Goal: Task Accomplishment & Management: Manage account settings

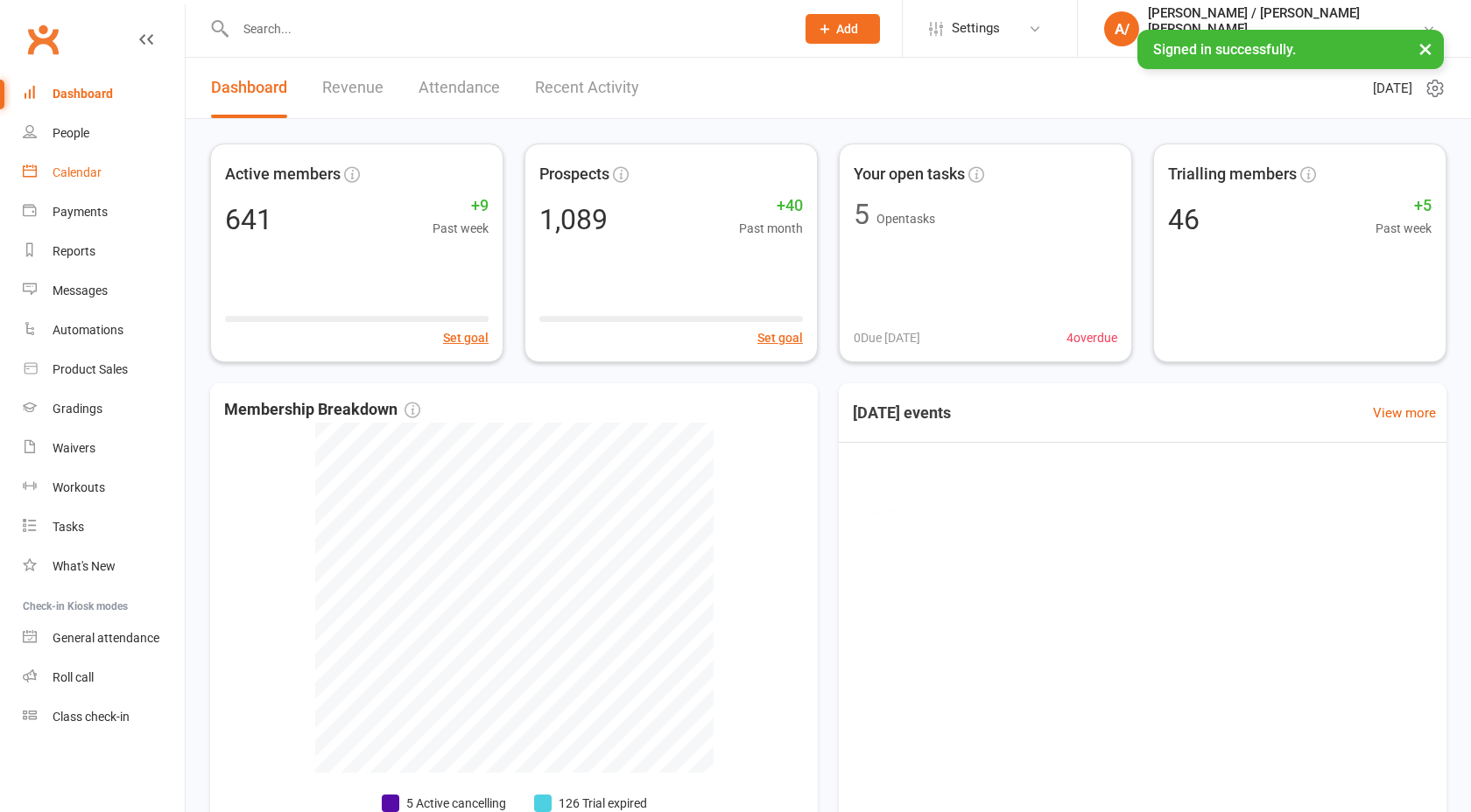
click at [80, 180] on link "Calendar" at bounding box center [103, 173] width 161 height 40
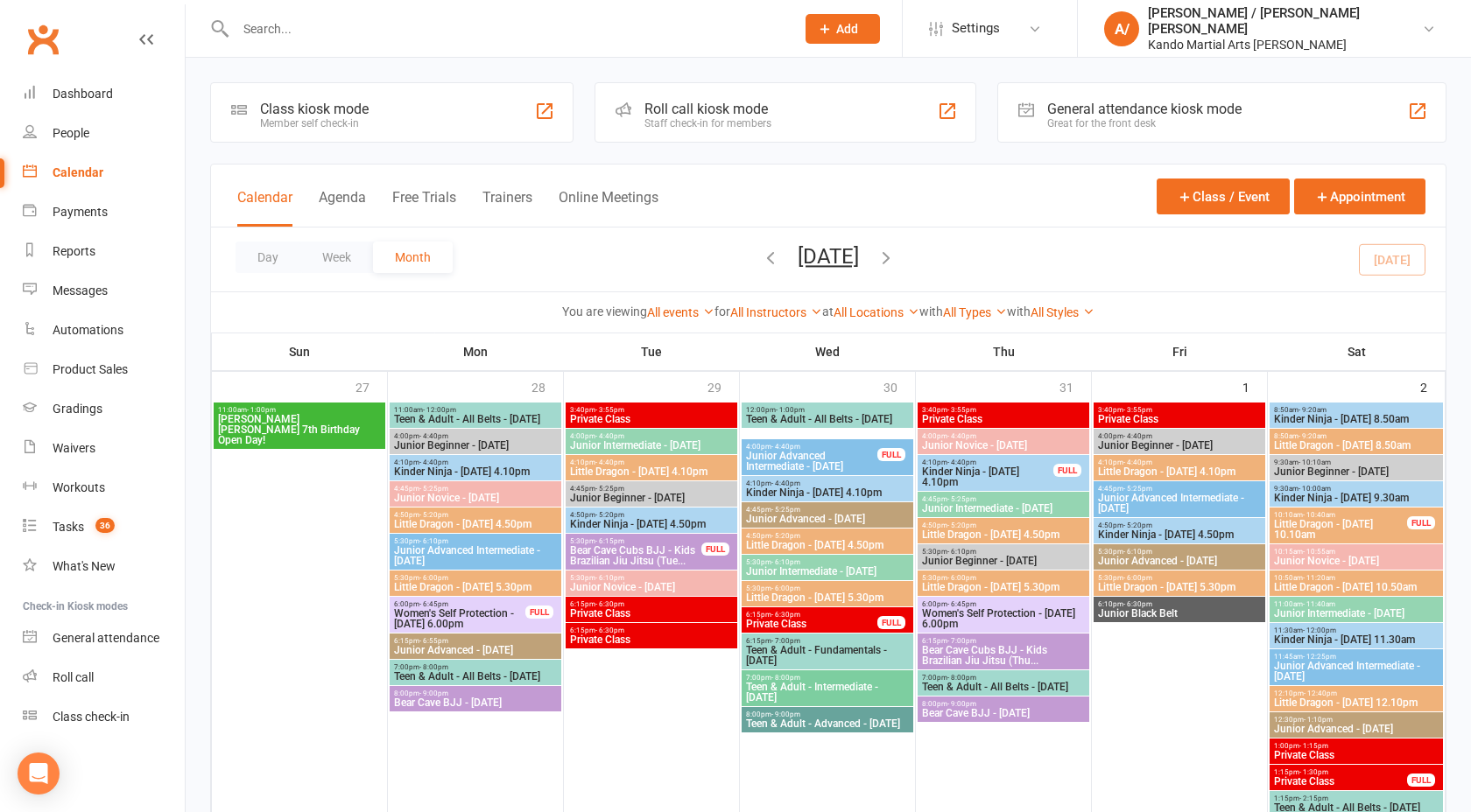
click at [473, 27] on input "text" at bounding box center [506, 29] width 553 height 25
click at [387, 34] on input "text" at bounding box center [506, 29] width 553 height 25
click at [299, 34] on input "text" at bounding box center [506, 29] width 553 height 25
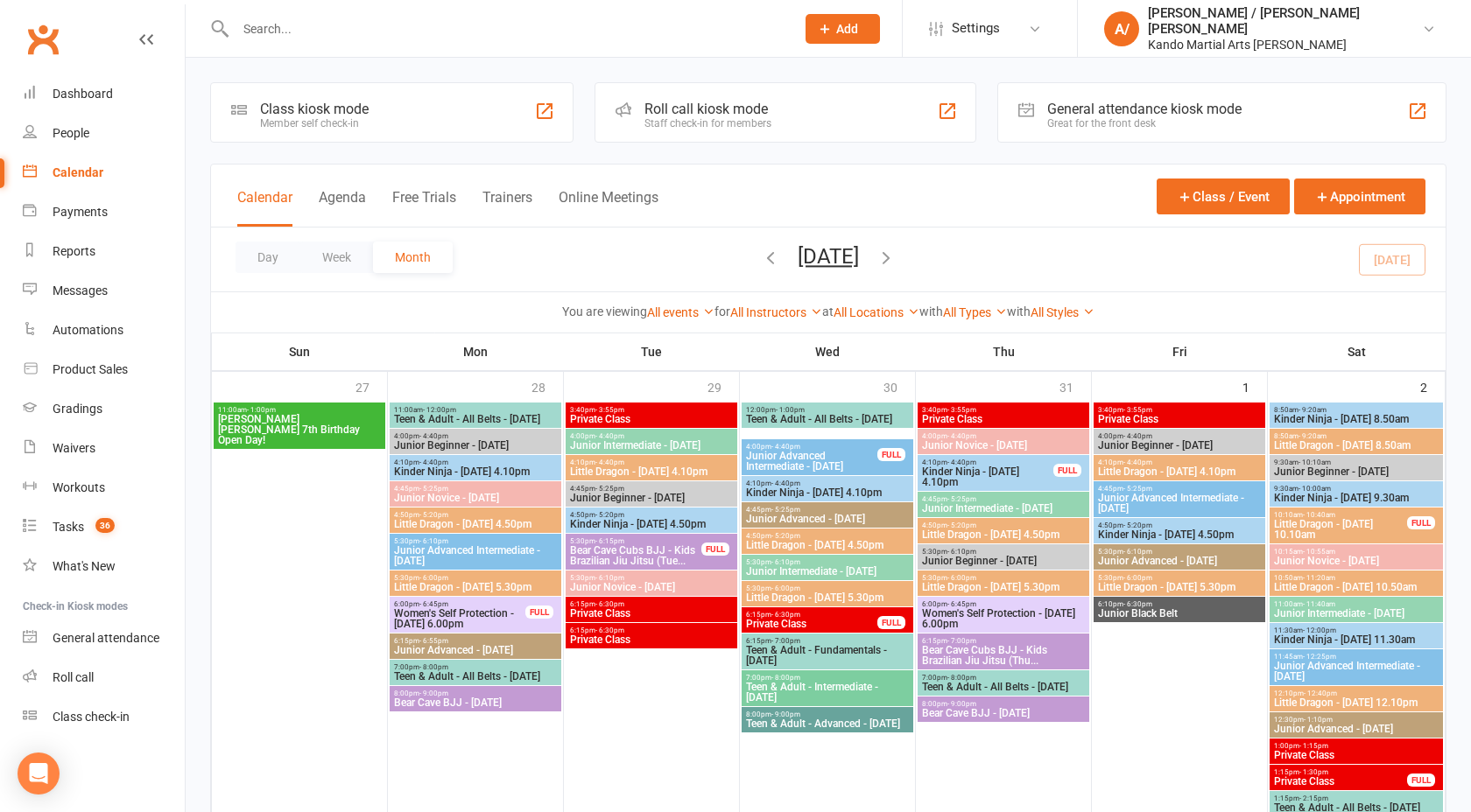
click at [267, 29] on input "text" at bounding box center [506, 29] width 553 height 25
click at [281, 27] on input "text" at bounding box center [506, 29] width 553 height 25
click at [265, 33] on input "text" at bounding box center [506, 29] width 553 height 25
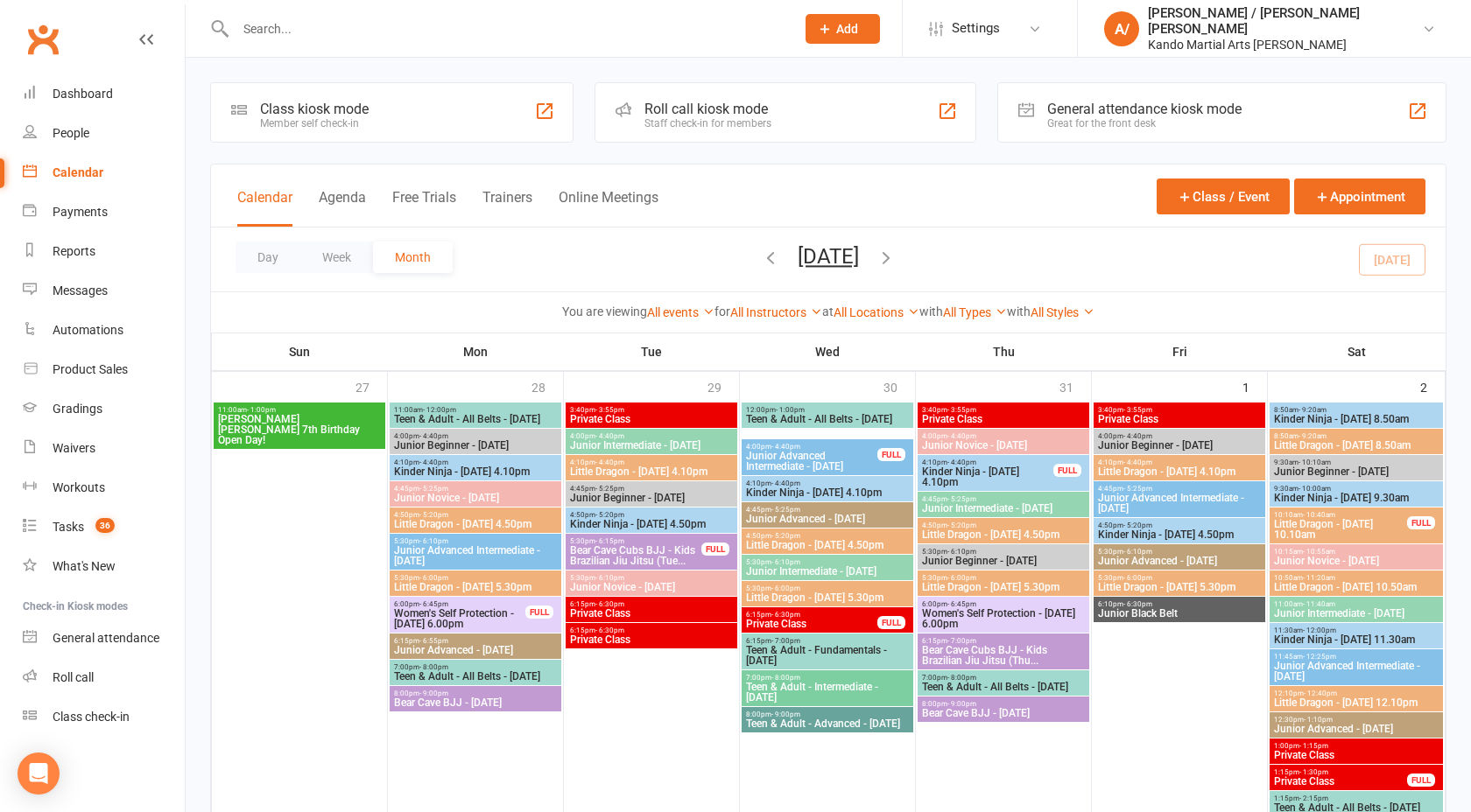
drag, startPoint x: 264, startPoint y: 28, endPoint x: 290, endPoint y: 28, distance: 26.0
click at [283, 28] on input "text" at bounding box center [506, 29] width 553 height 25
click at [290, 28] on input "text" at bounding box center [506, 29] width 553 height 25
click at [260, 42] on div at bounding box center [496, 28] width 573 height 56
click at [285, 27] on input "text" at bounding box center [506, 29] width 553 height 25
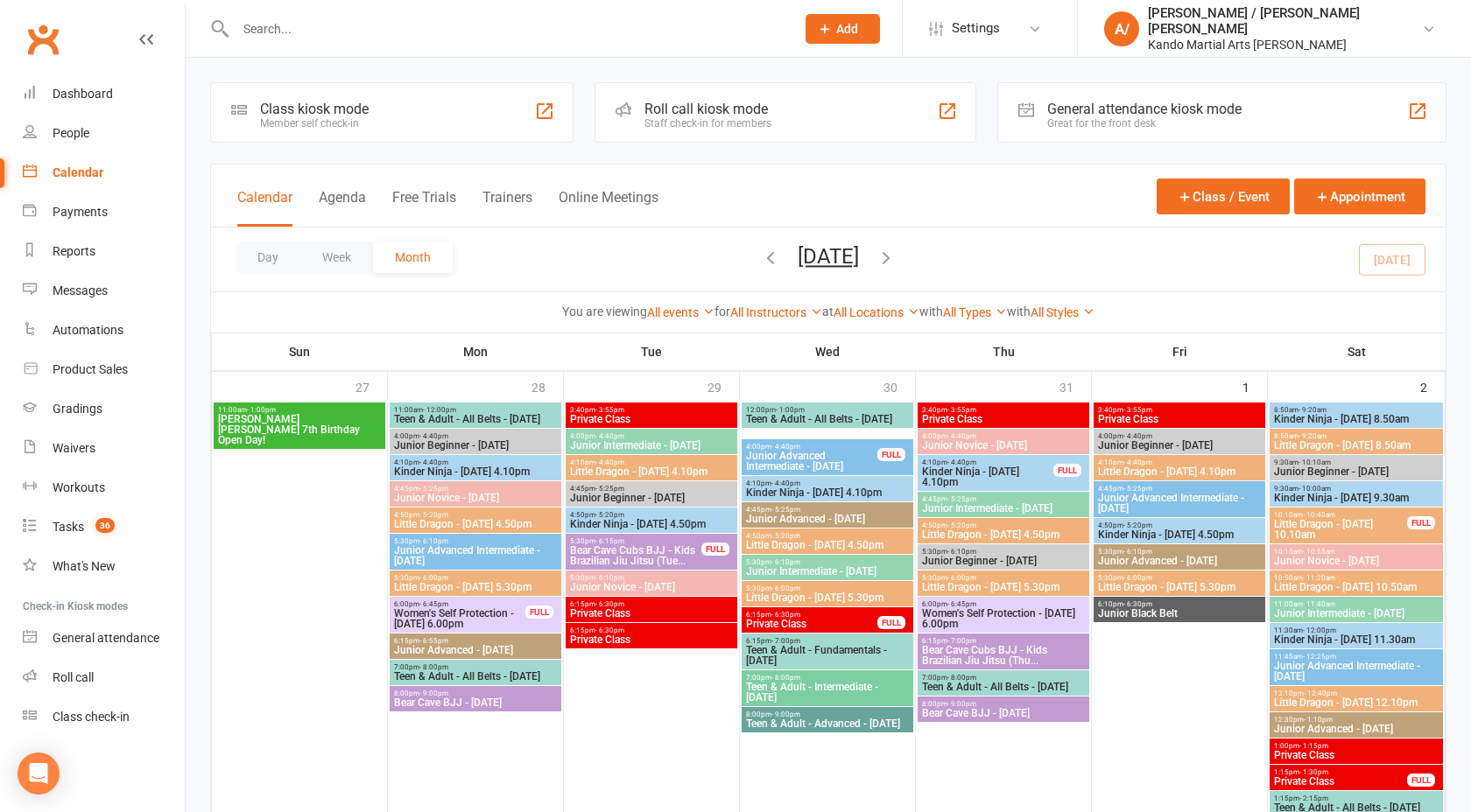
click at [285, 27] on input "text" at bounding box center [506, 29] width 553 height 25
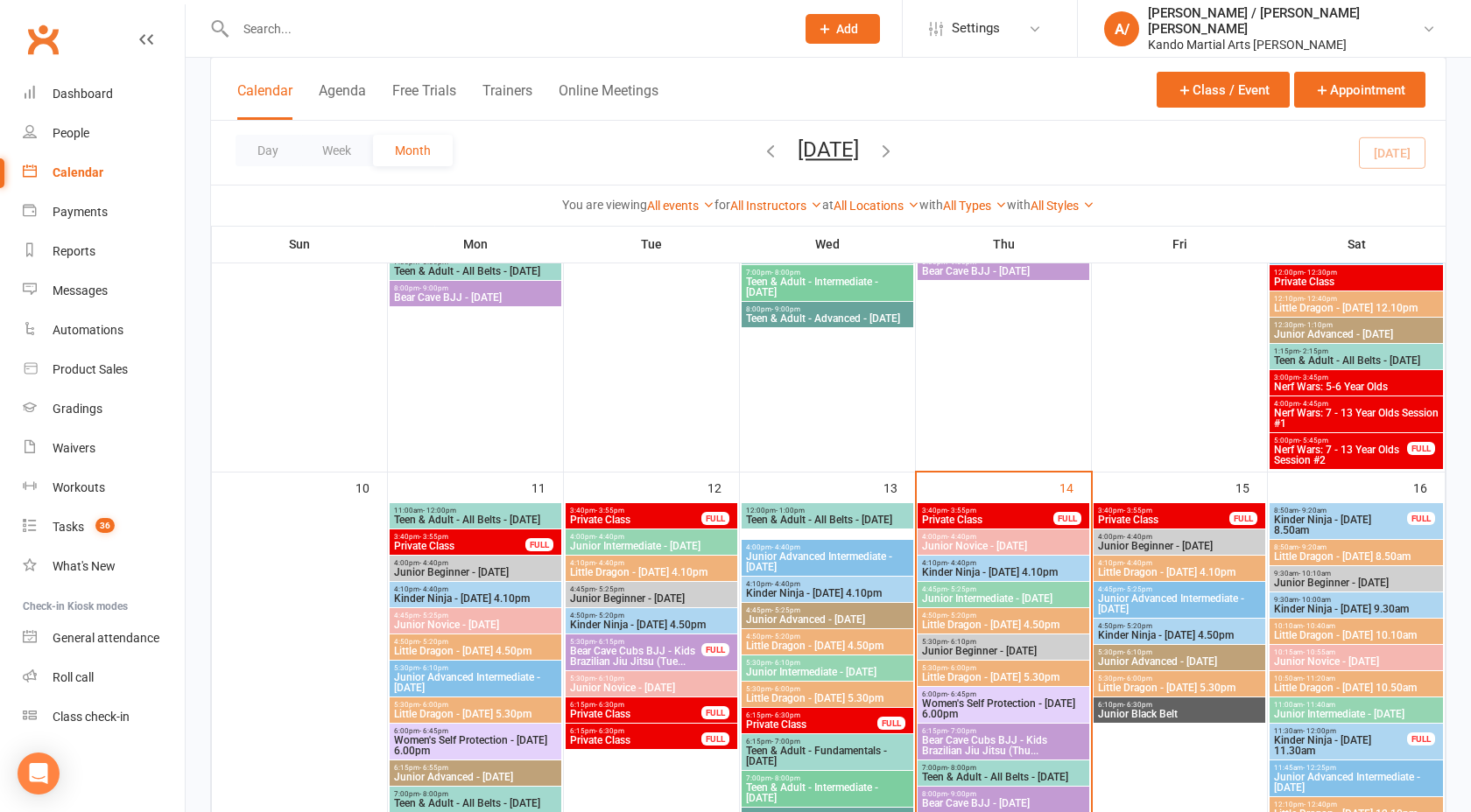
scroll to position [991, 0]
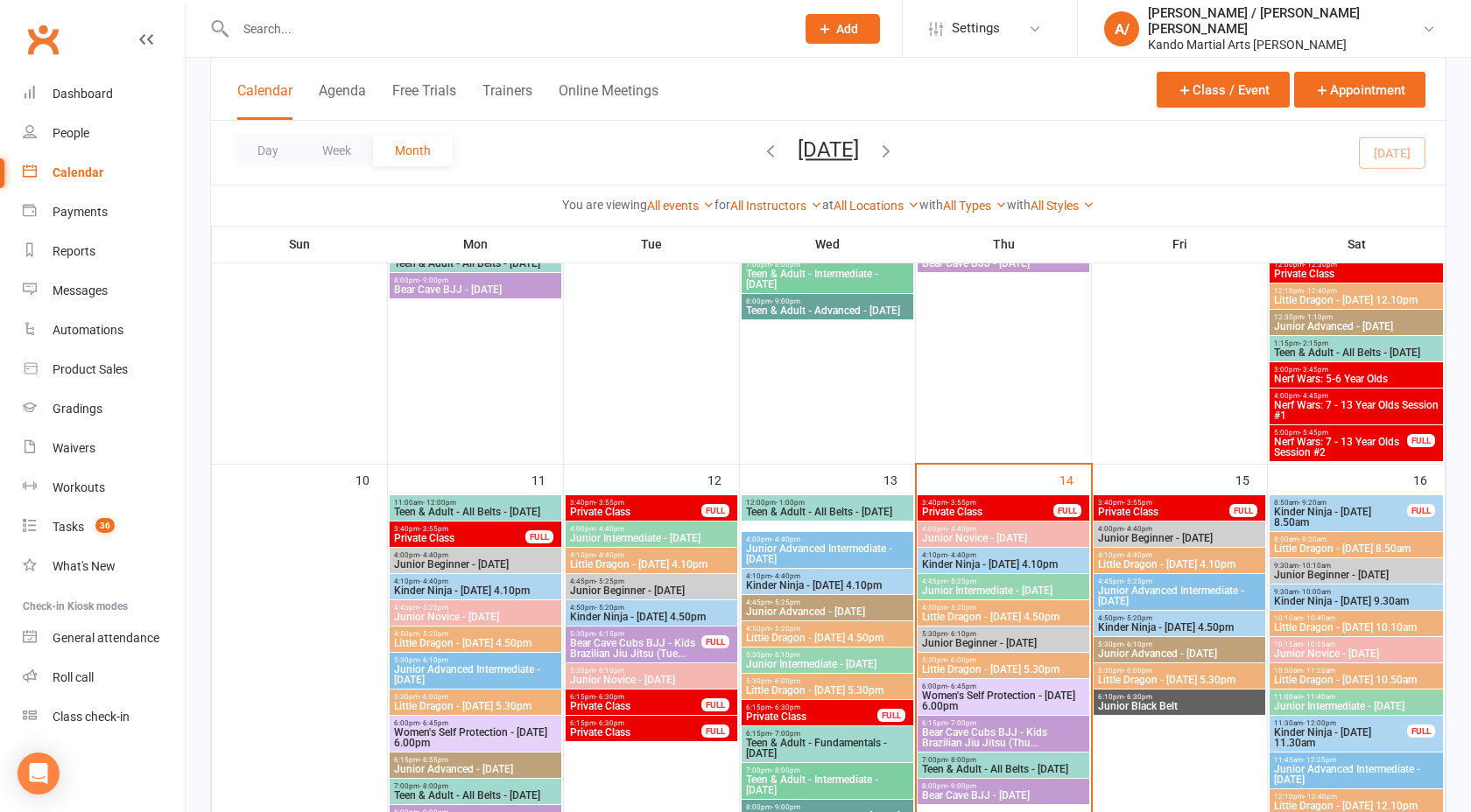
click at [1344, 411] on span "Nerf Wars: 7 - 13 Year Olds Session #1" at bounding box center [1356, 410] width 166 height 21
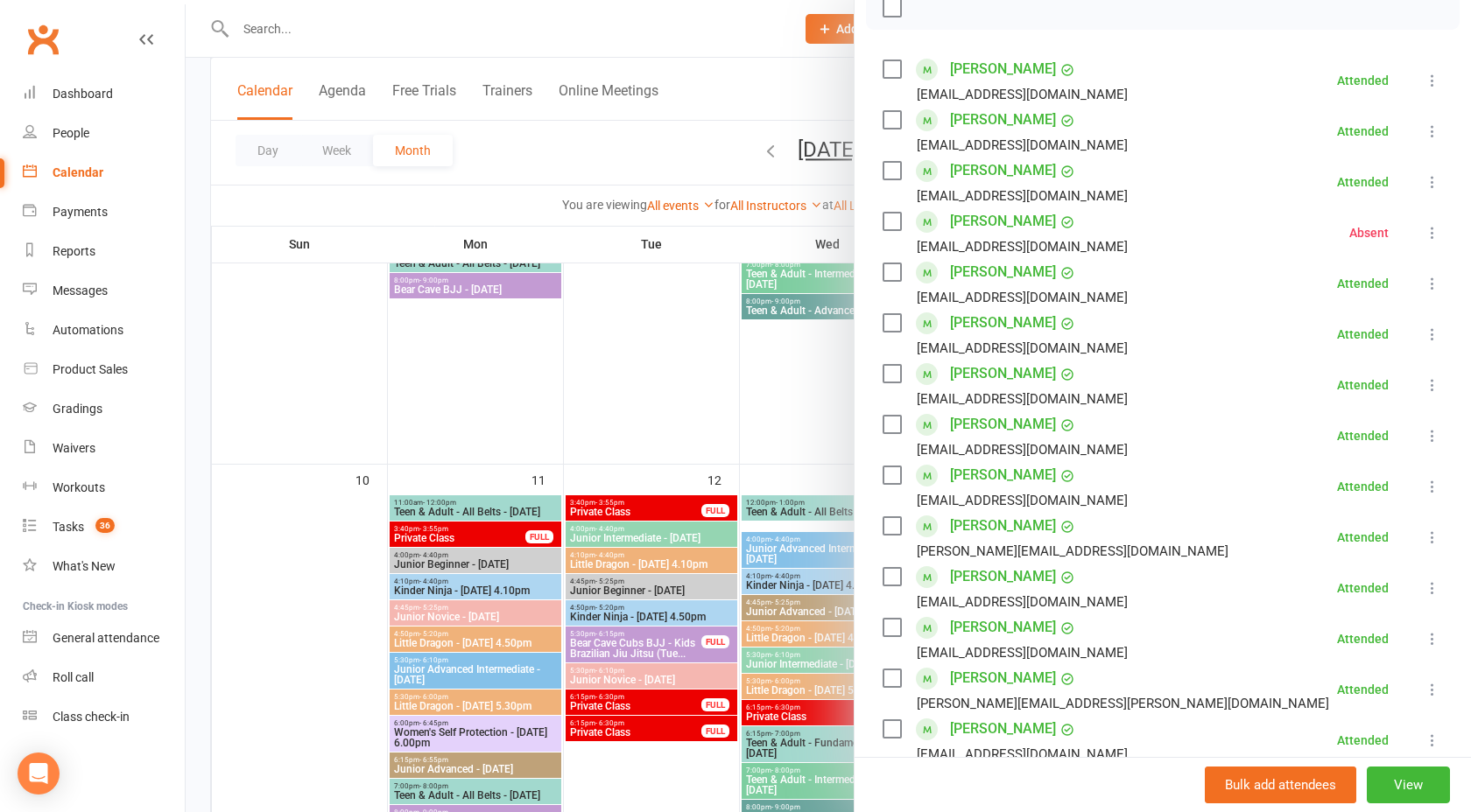
click at [1147, 326] on li "[PERSON_NAME] [EMAIL_ADDRESS][DOMAIN_NAME] Attended More info Remove [PERSON_NA…" at bounding box center [1163, 334] width 561 height 51
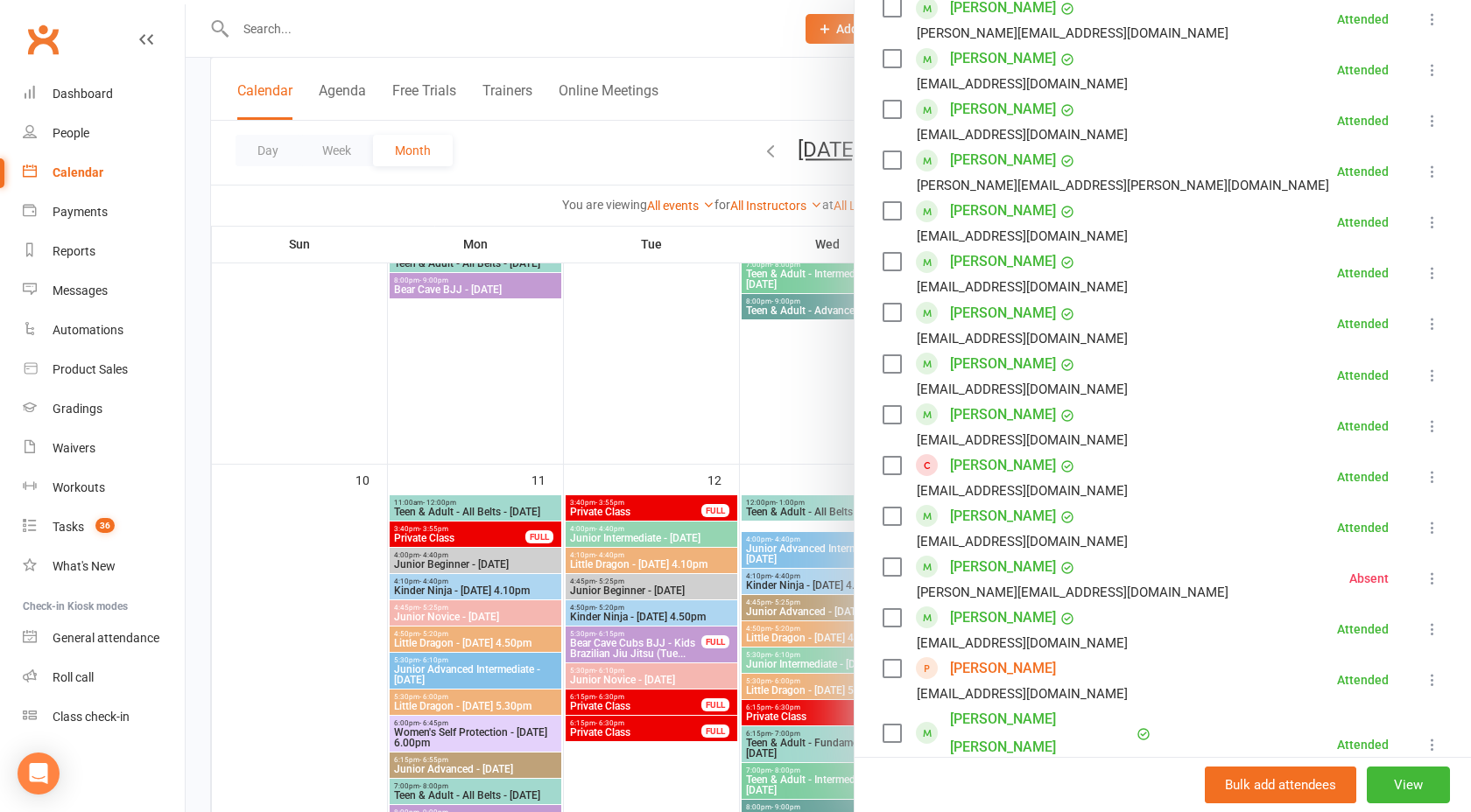
scroll to position [815, 0]
click at [991, 450] on link "[PERSON_NAME]" at bounding box center [1002, 463] width 106 height 28
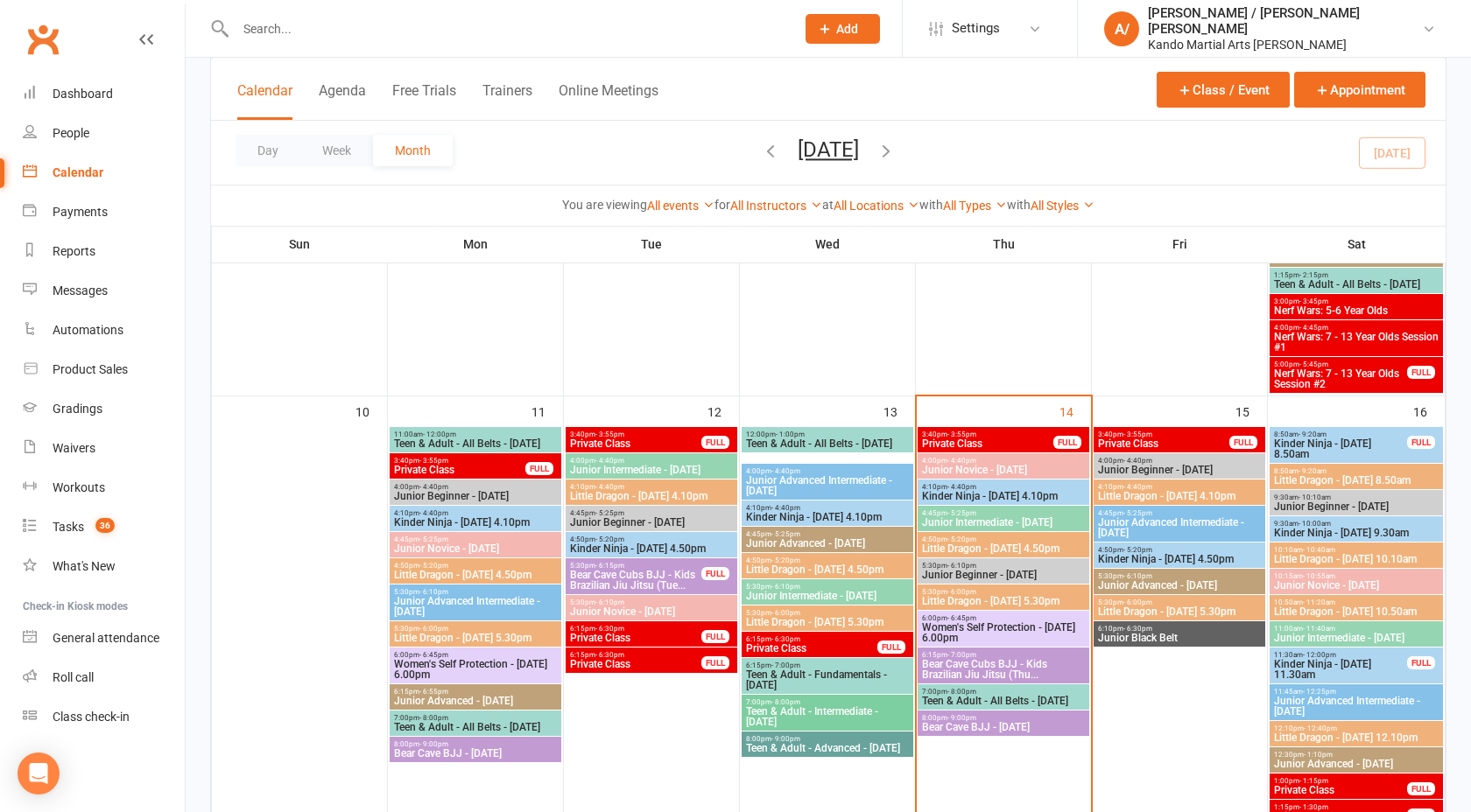
scroll to position [1080, 0]
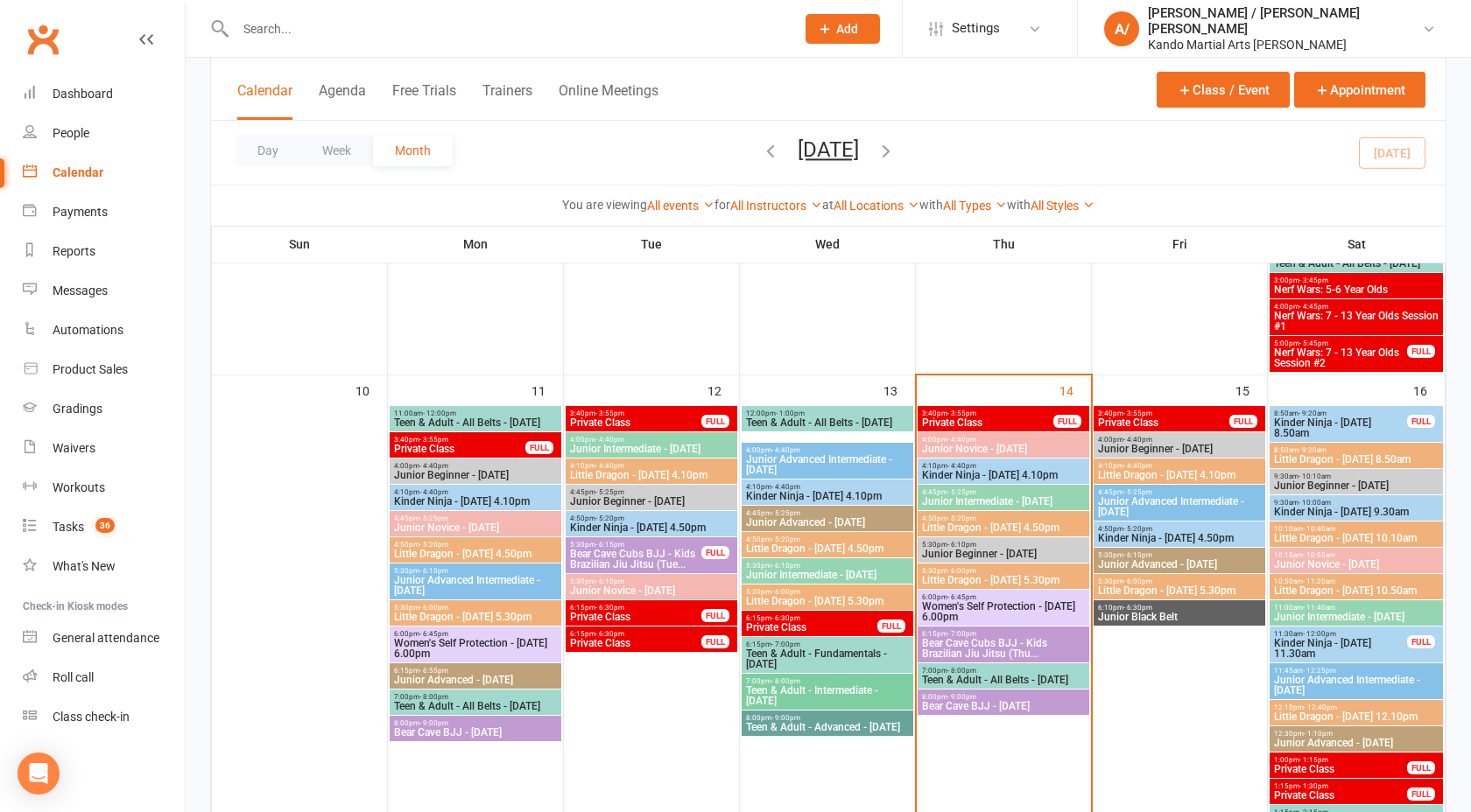
click at [1371, 284] on span "Nerf Wars: 5-6 Year Olds" at bounding box center [1356, 289] width 166 height 11
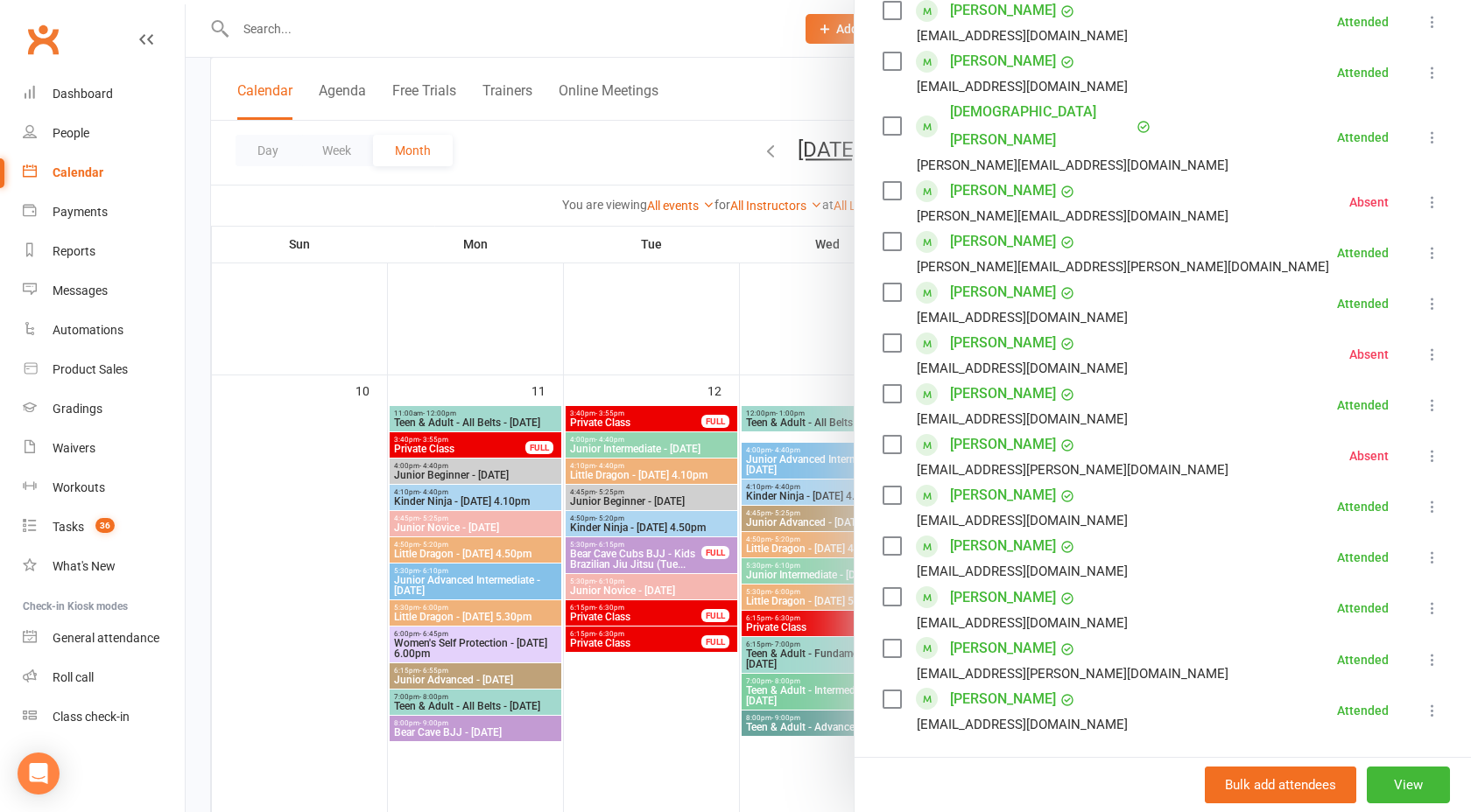
scroll to position [615, 0]
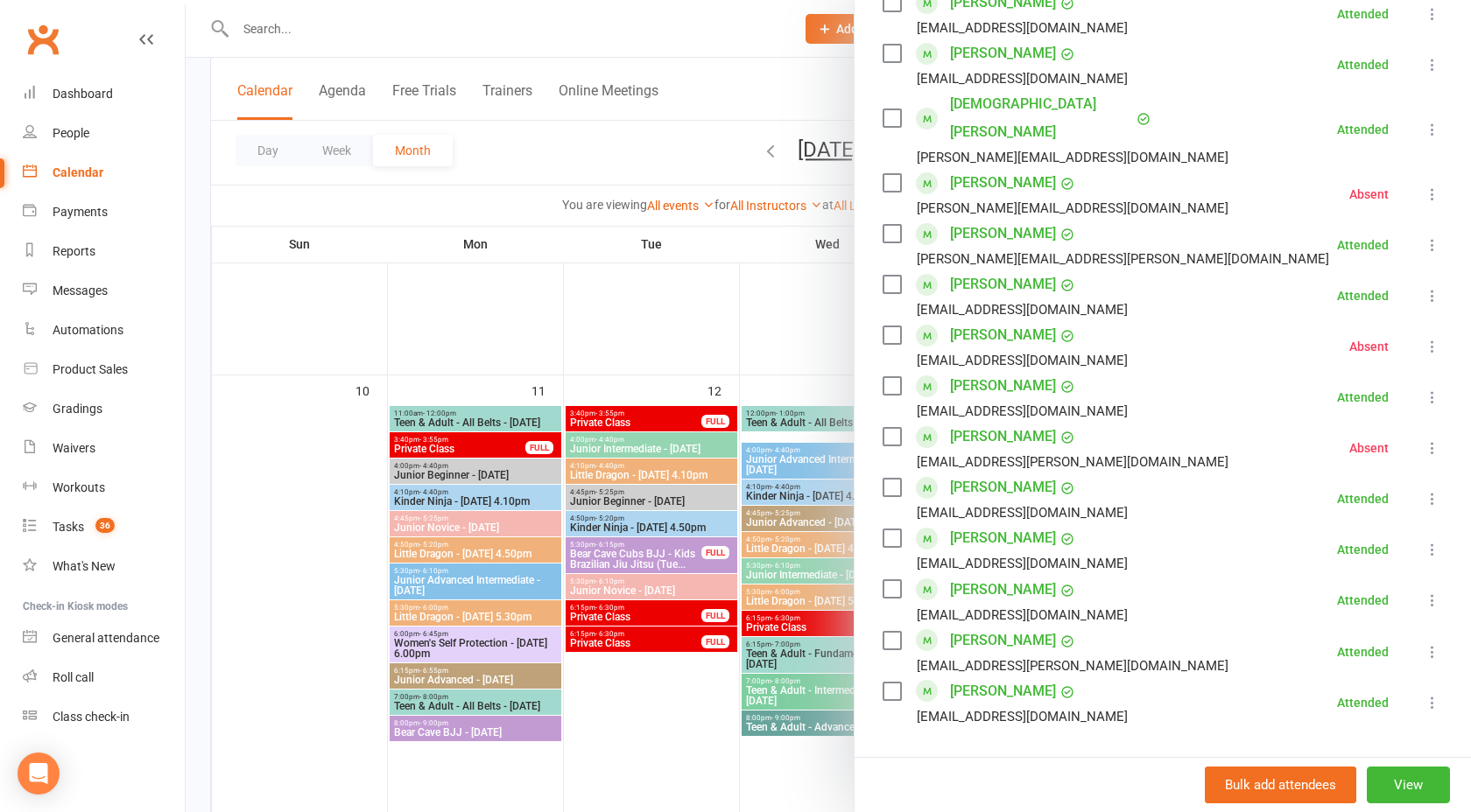
click at [550, 294] on div at bounding box center [827, 406] width 1285 height 812
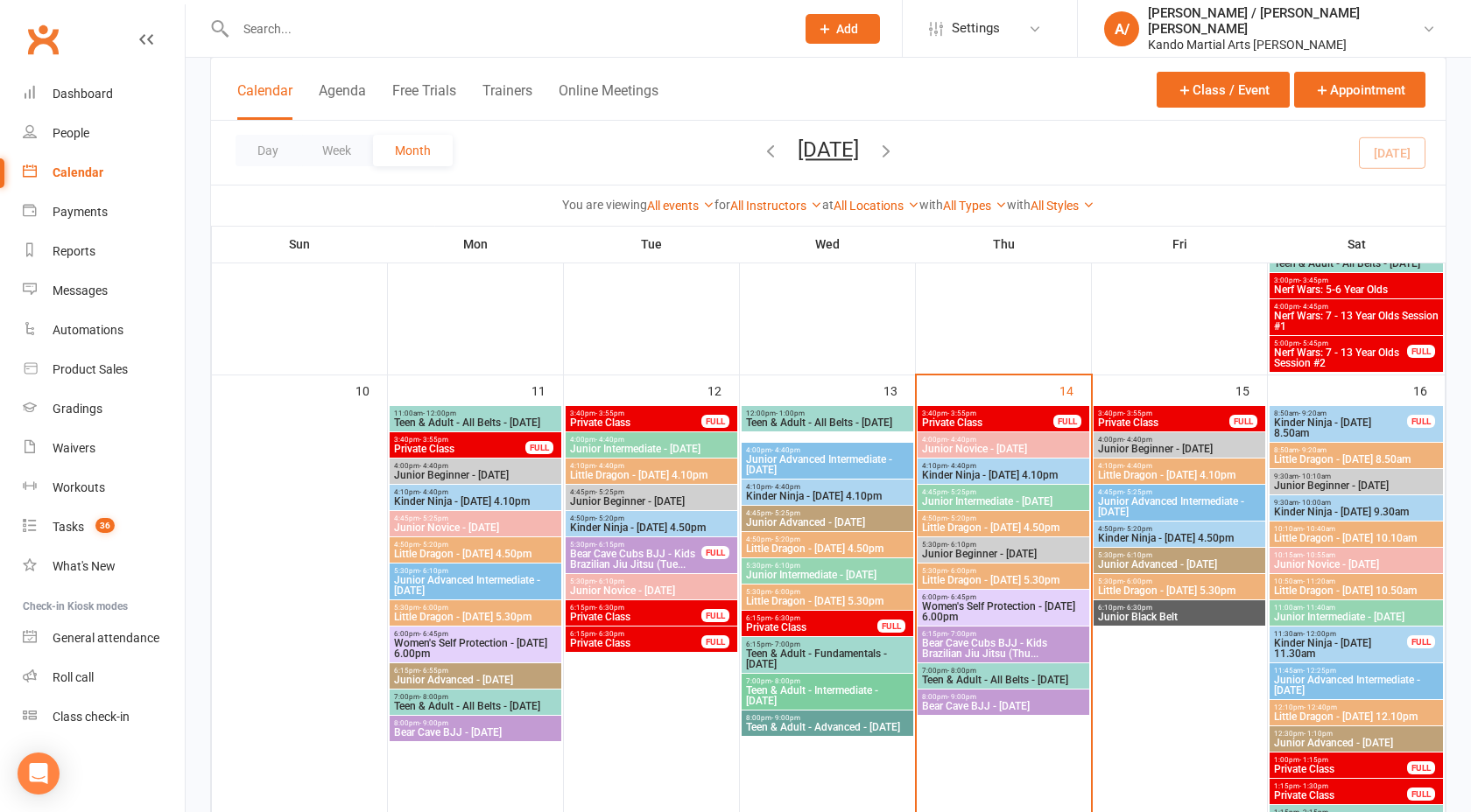
click at [41, 32] on link "Clubworx" at bounding box center [43, 40] width 44 height 44
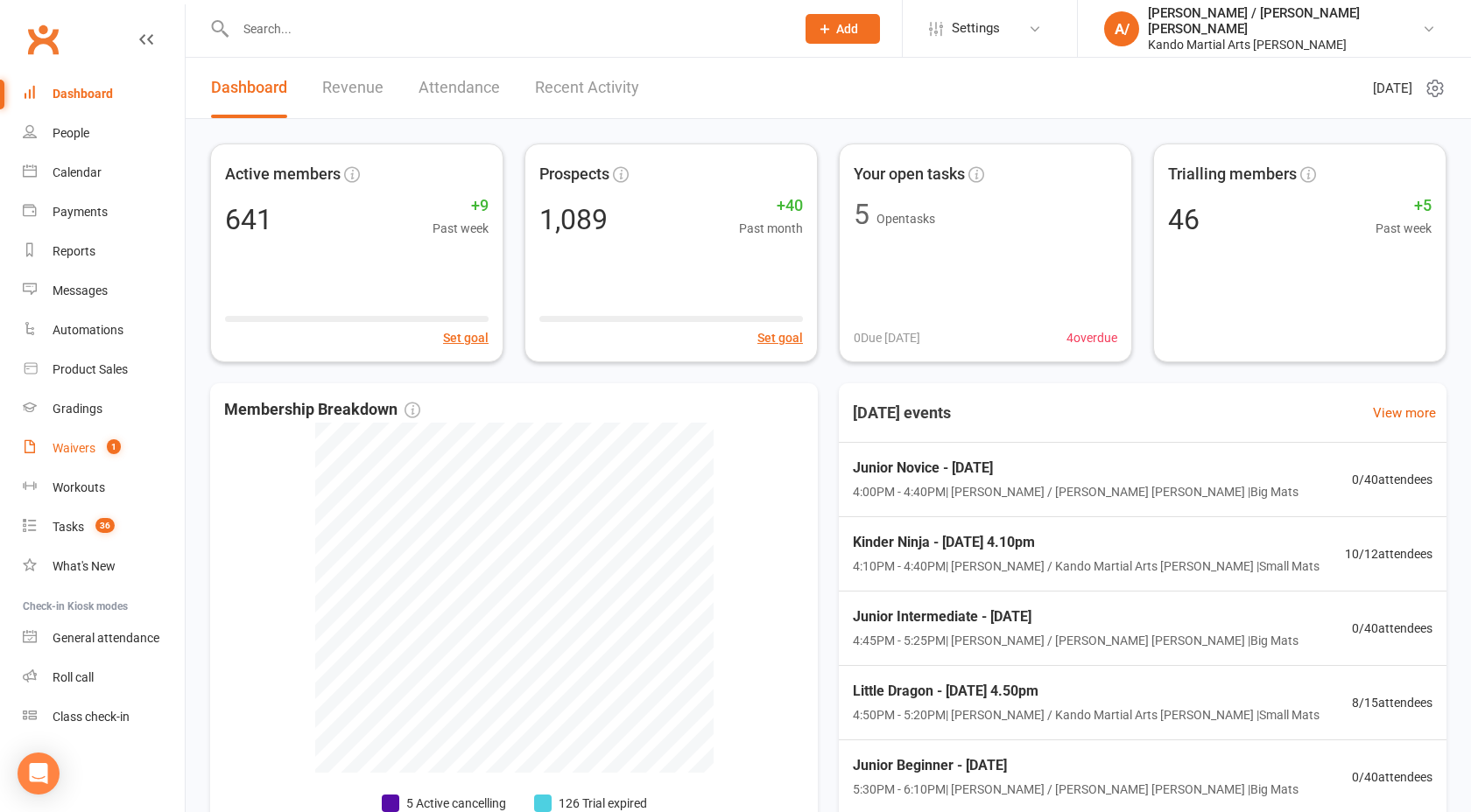
click at [97, 444] on link "Waivers 1" at bounding box center [103, 449] width 161 height 40
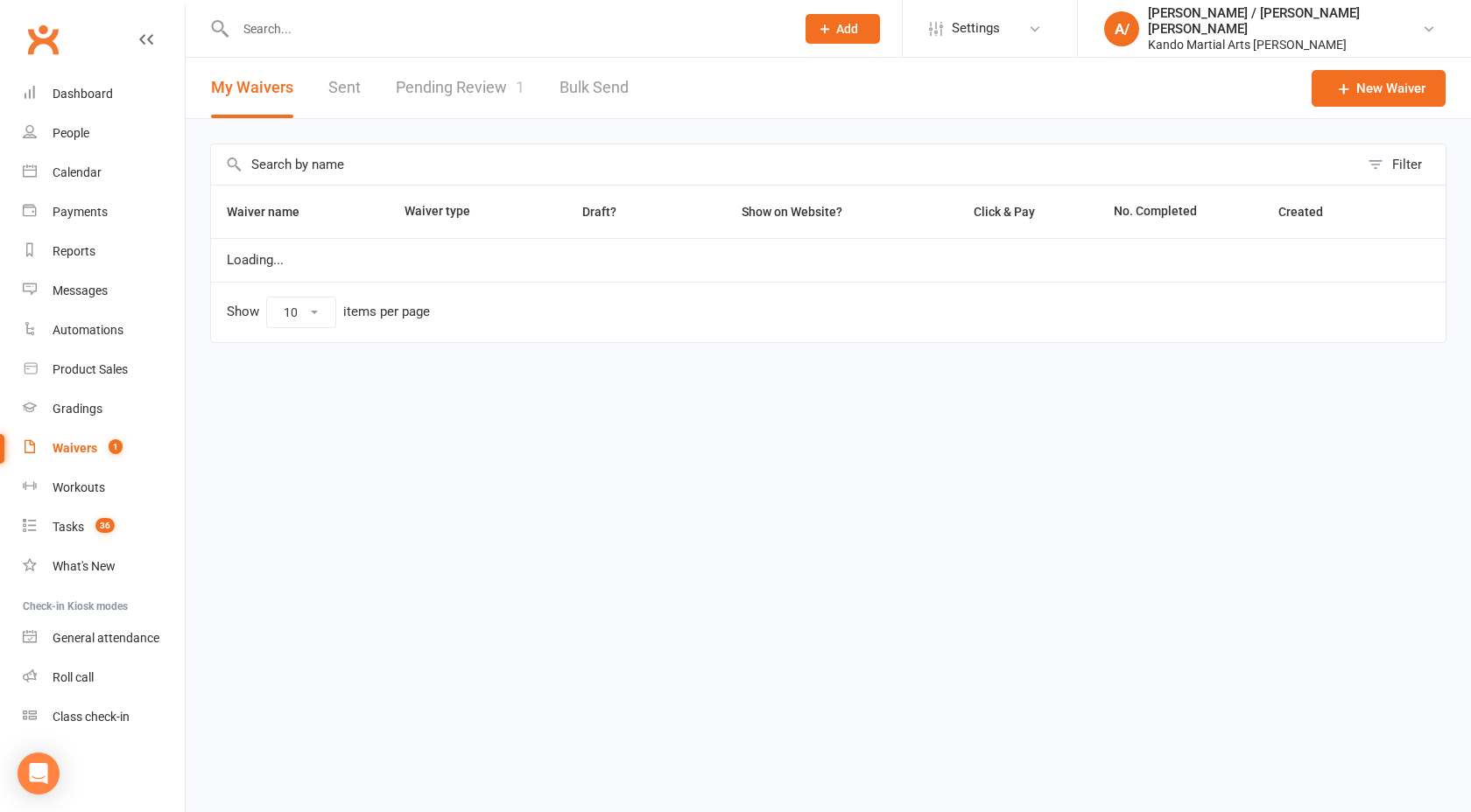
select select "100"
click at [459, 99] on link "Pending Review 1" at bounding box center [460, 87] width 129 height 60
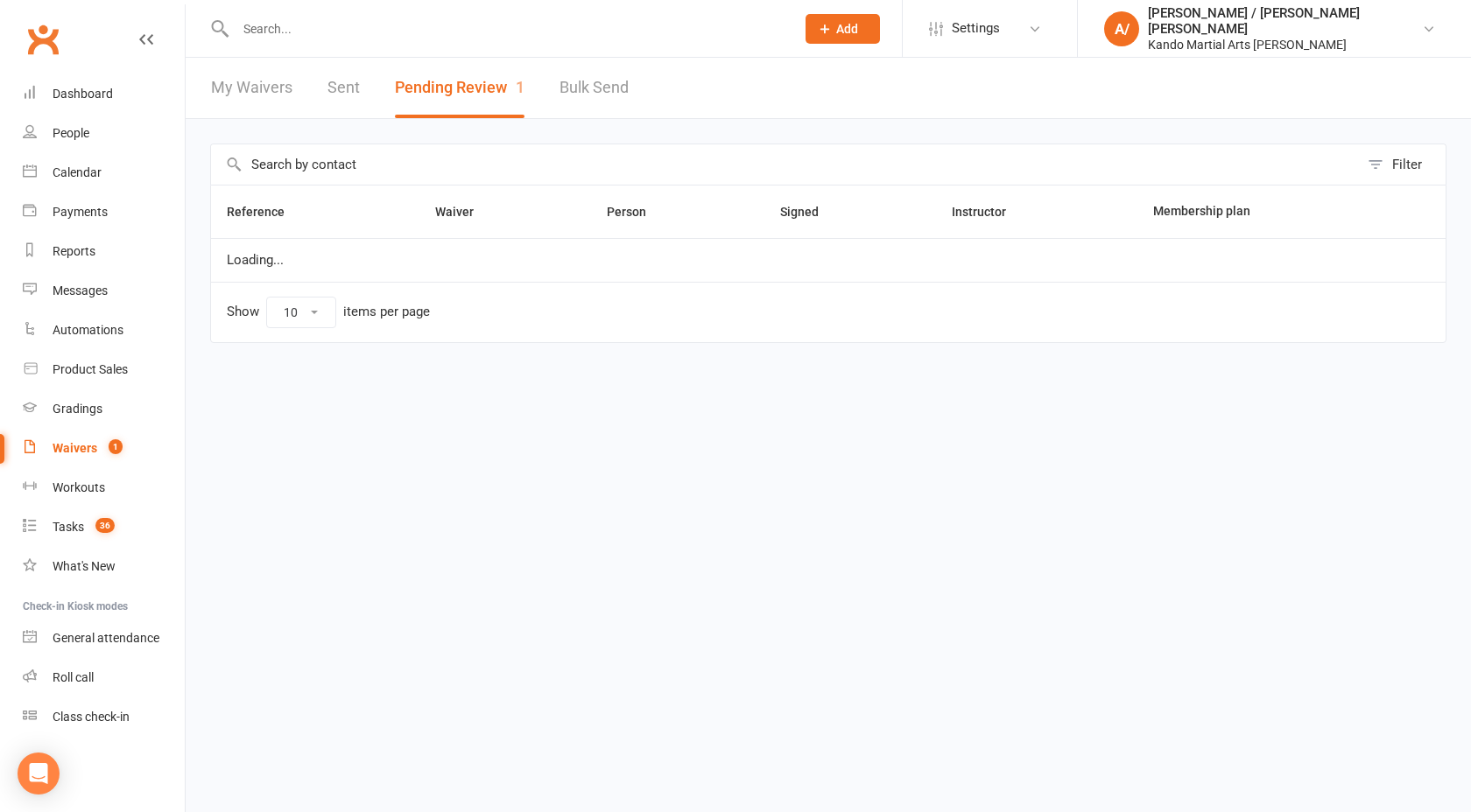
select select "100"
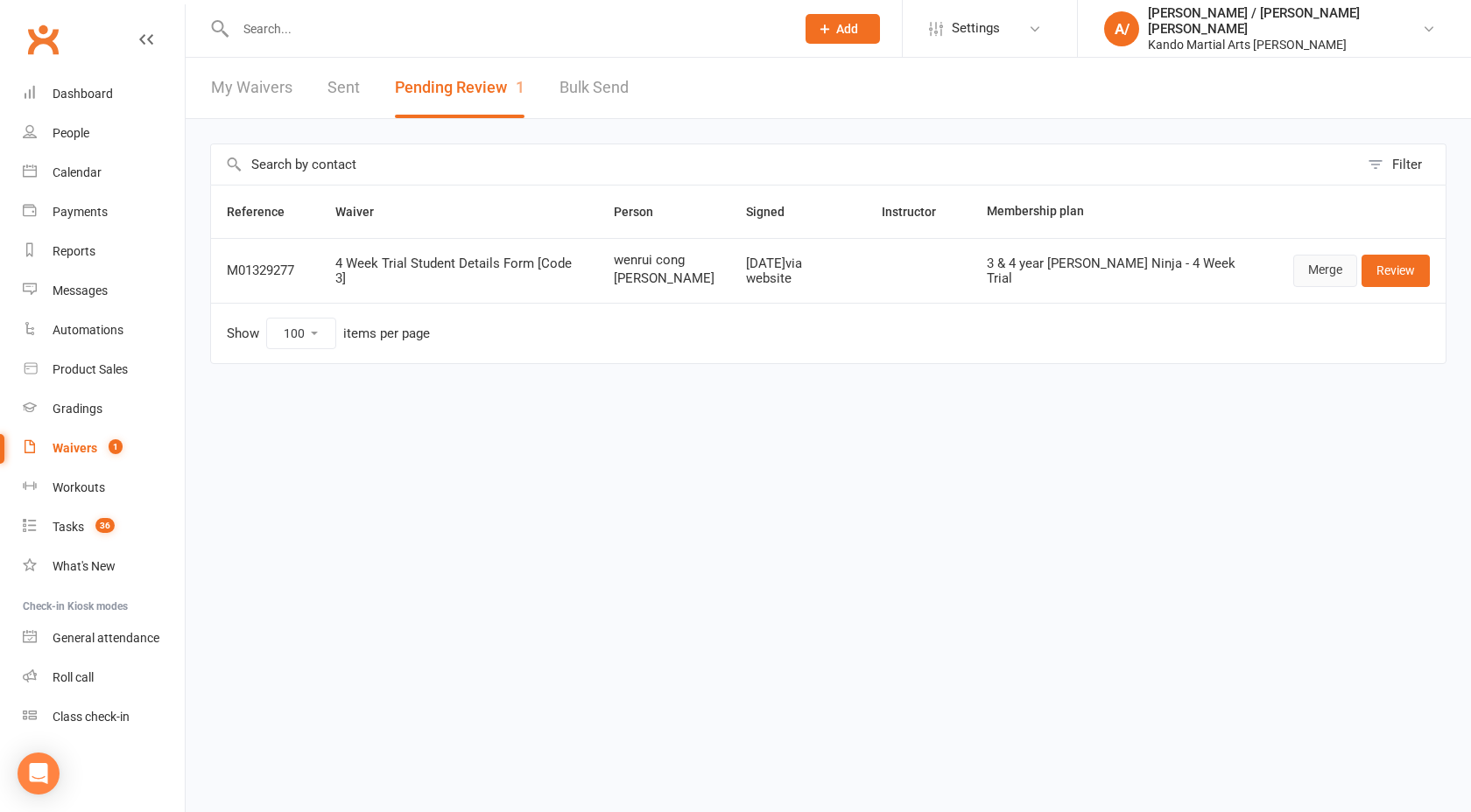
click at [1329, 268] on link "Merge" at bounding box center [1324, 270] width 64 height 32
